Goal: Transaction & Acquisition: Purchase product/service

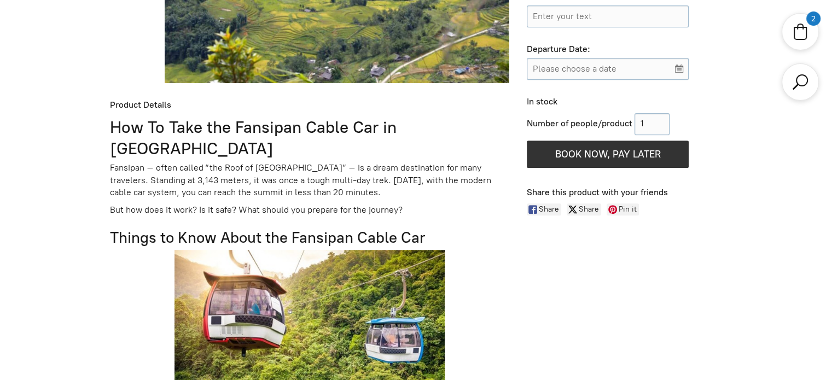
scroll to position [599, 0]
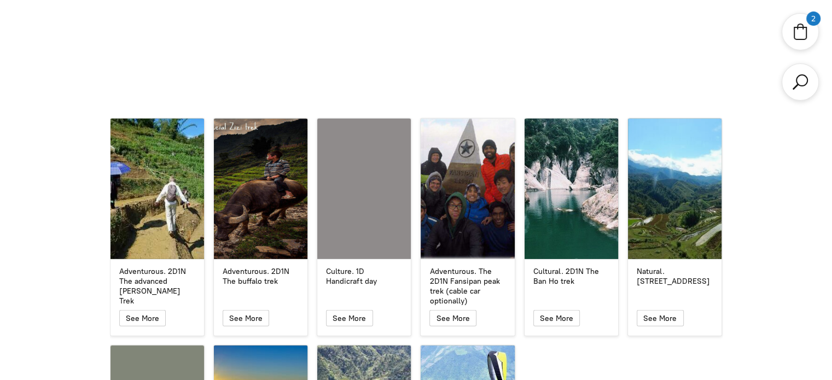
scroll to position [2953, 0]
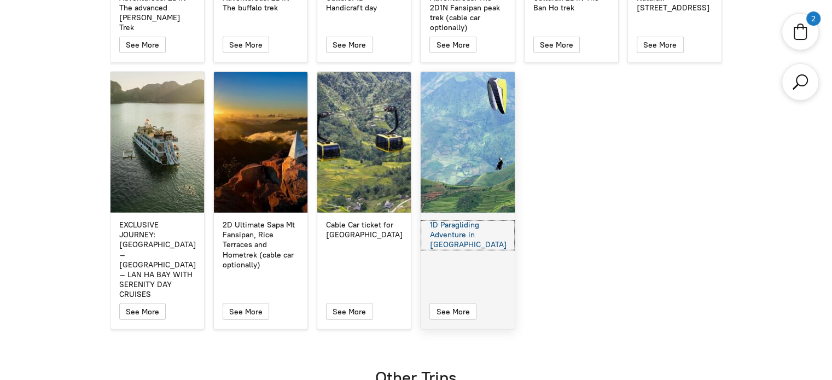
click at [458, 220] on div "1D Paragliding Adventure in [GEOGRAPHIC_DATA]" at bounding box center [467, 235] width 76 height 30
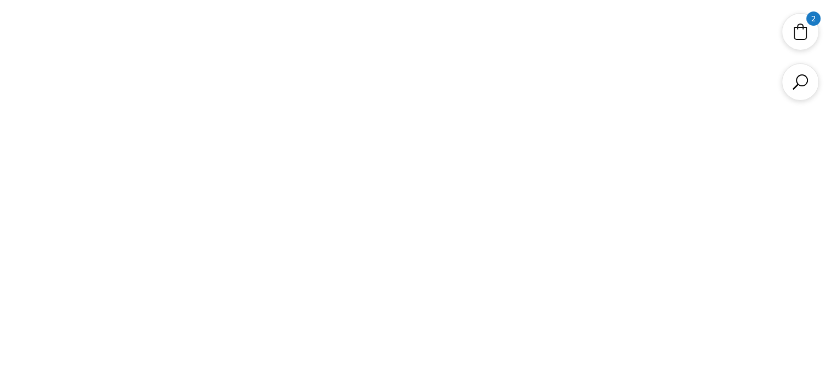
select select "No"
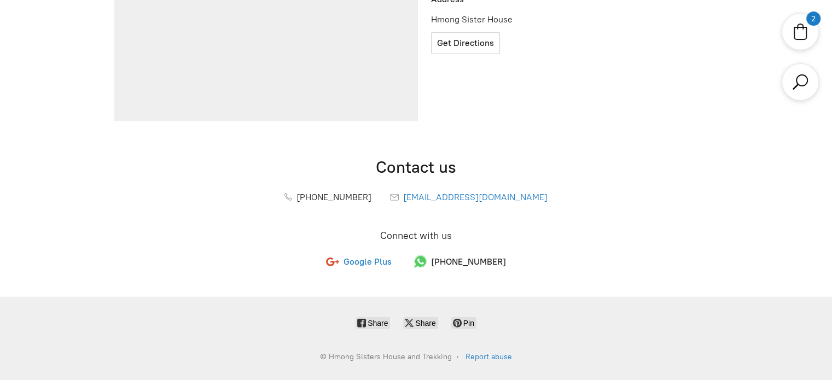
scroll to position [380, 0]
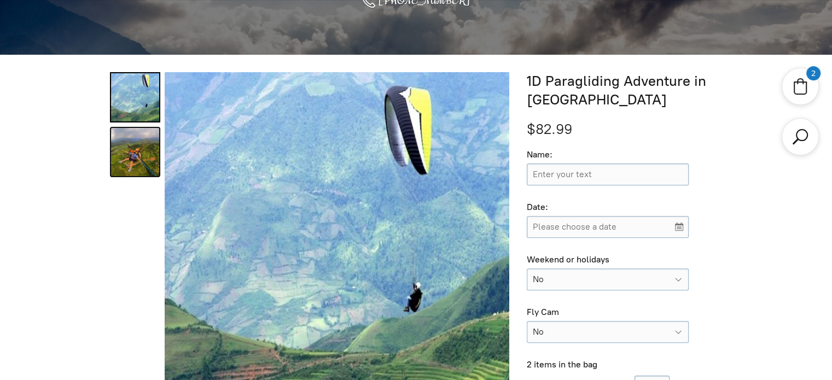
click at [114, 156] on link "1D Paragliding Adventure in Sapa 1" at bounding box center [135, 152] width 50 height 50
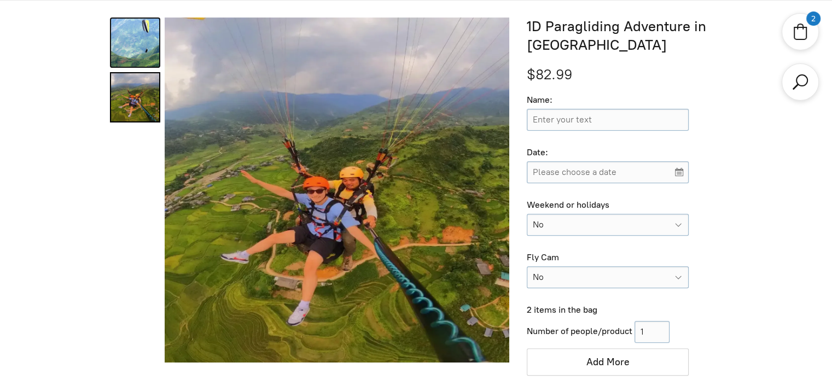
click at [133, 34] on link "1D Paragliding Adventure in Sapa 0" at bounding box center [135, 43] width 50 height 50
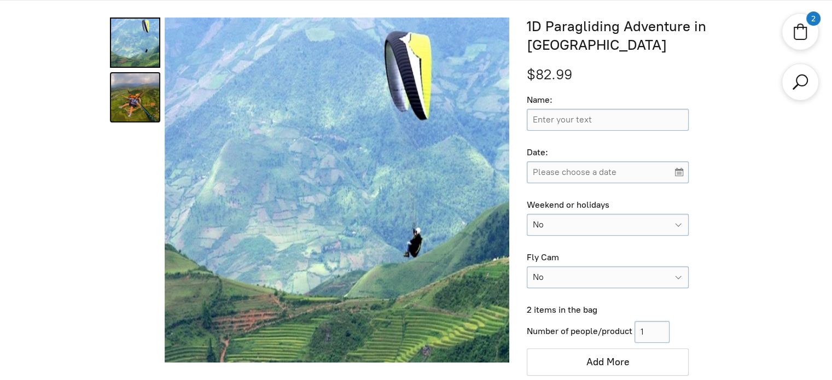
click at [120, 76] on link "1D Paragliding Adventure in Sapa 1" at bounding box center [135, 97] width 50 height 50
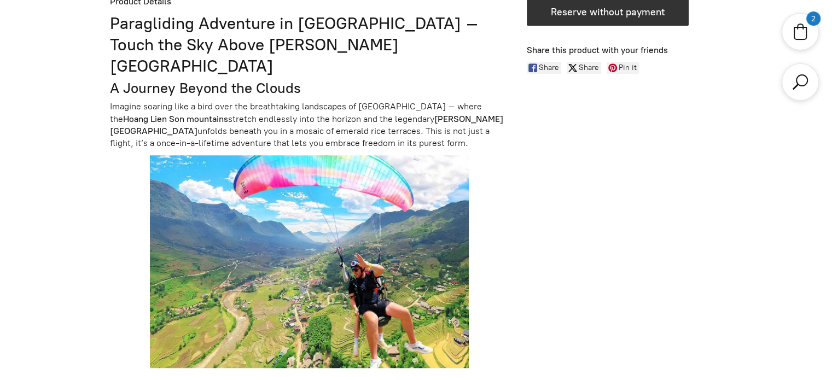
scroll to position [435, 0]
